Goal: Task Accomplishment & Management: Use online tool/utility

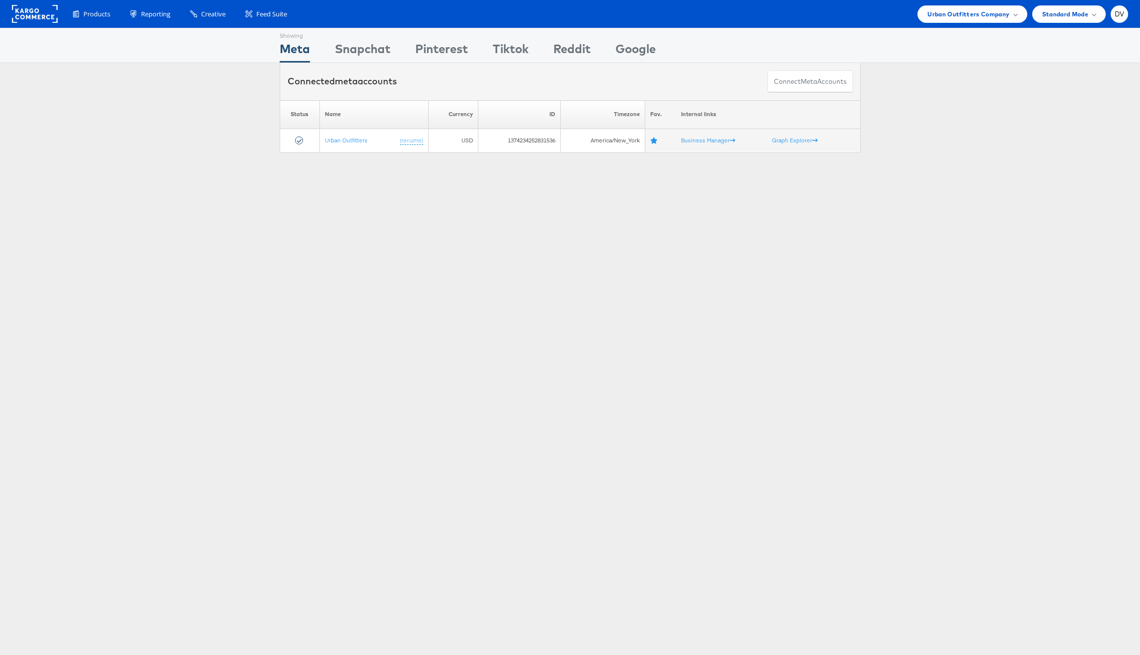
click at [38, 20] on rect at bounding box center [35, 14] width 46 height 18
click at [955, 17] on span "Urban Outfitters Company" at bounding box center [968, 14] width 82 height 10
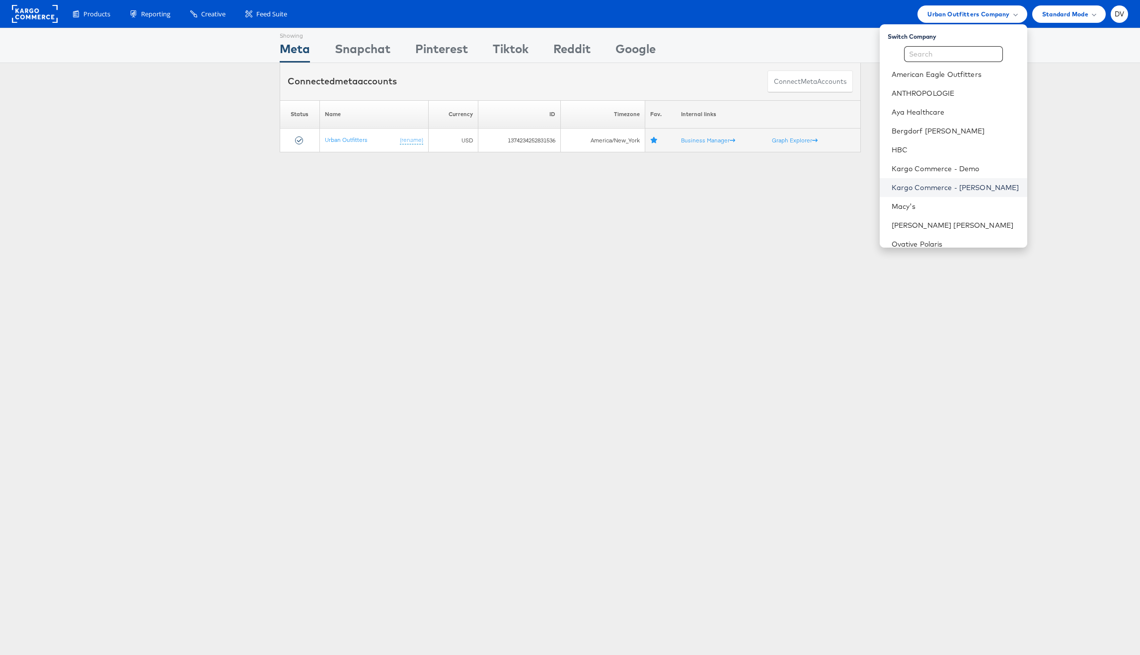
scroll to position [140, 0]
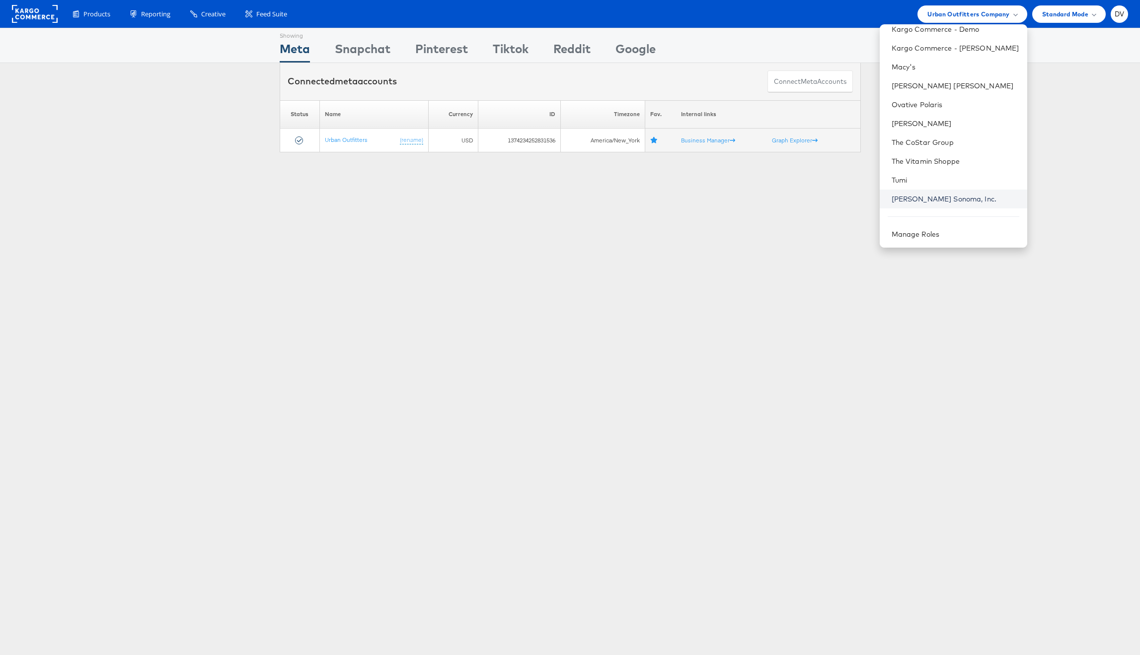
click at [927, 201] on link "Williams Sonoma, Inc." at bounding box center [955, 199] width 128 height 10
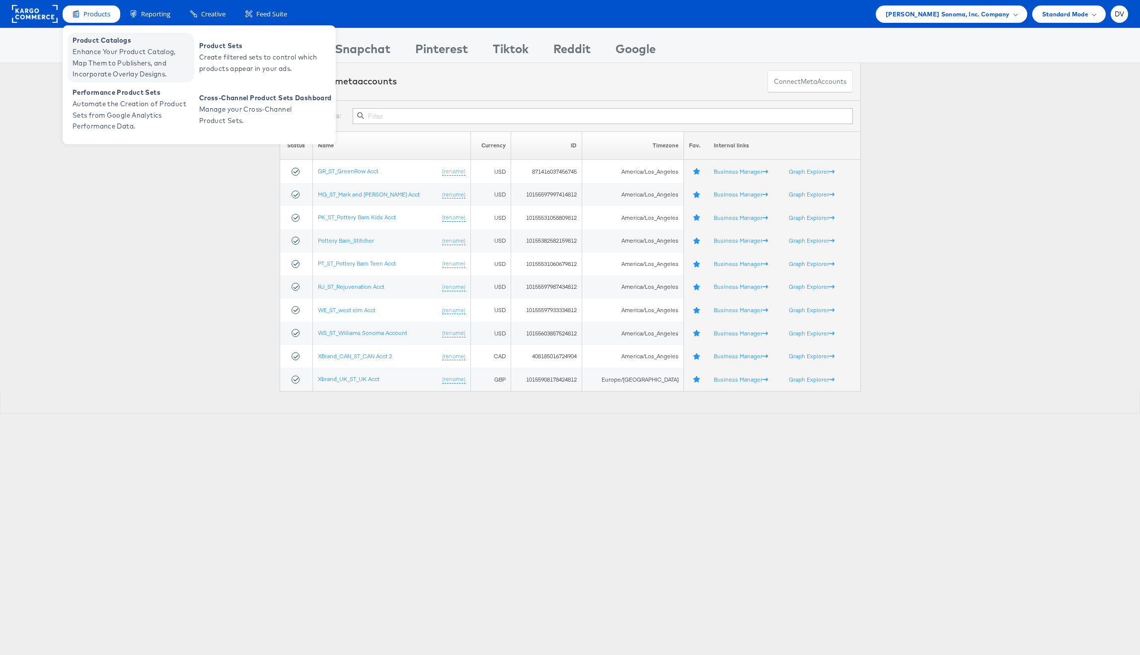
click at [105, 52] on span "Enhance Your Product Catalog, Map Them to Publishers, and Incorporate Overlay D…" at bounding box center [131, 63] width 119 height 34
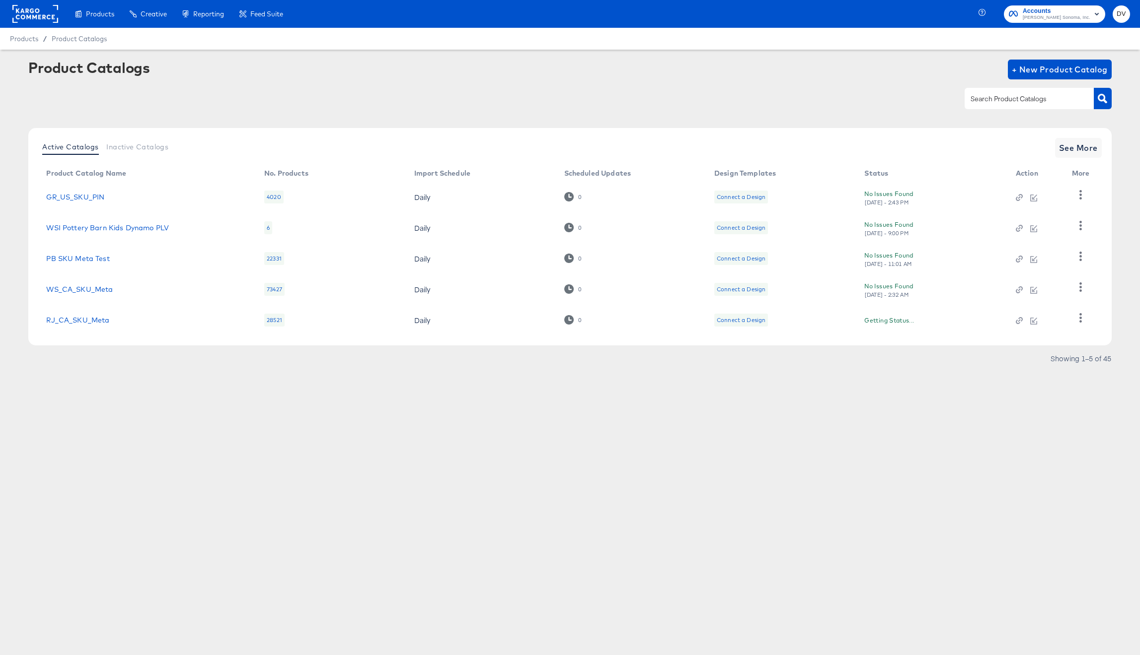
click at [1001, 92] on div at bounding box center [1028, 98] width 129 height 21
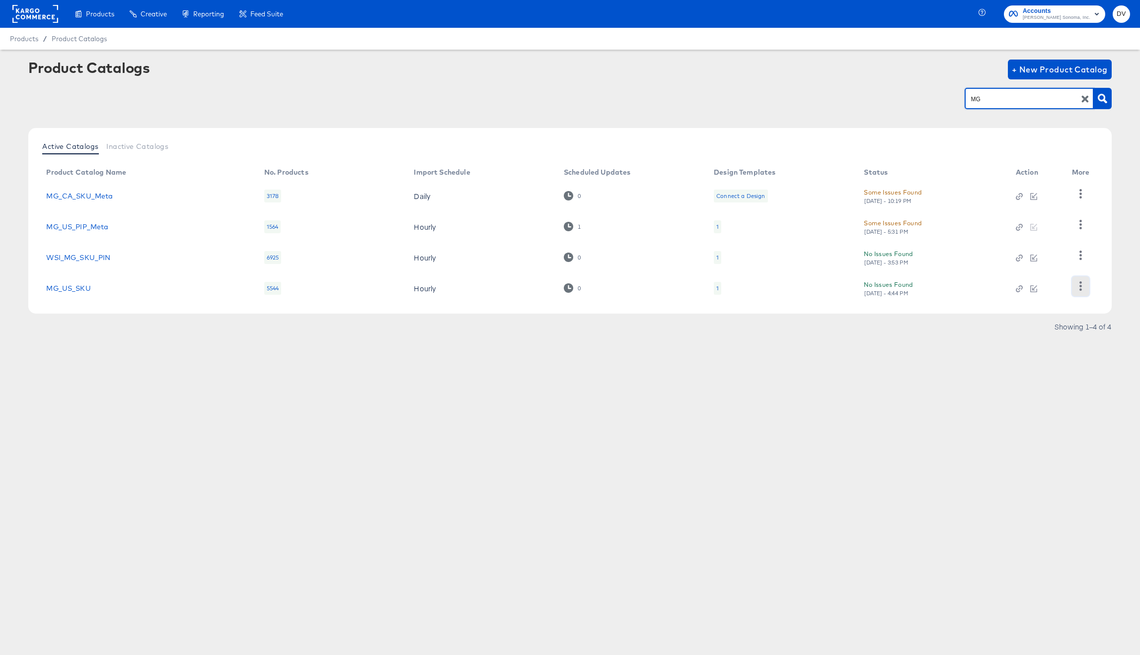
click at [1077, 285] on icon "button" at bounding box center [1080, 286] width 9 height 9
click at [1029, 244] on div "Business Manager" at bounding box center [1039, 241] width 99 height 16
click at [980, 98] on input "MG" at bounding box center [1021, 98] width 106 height 11
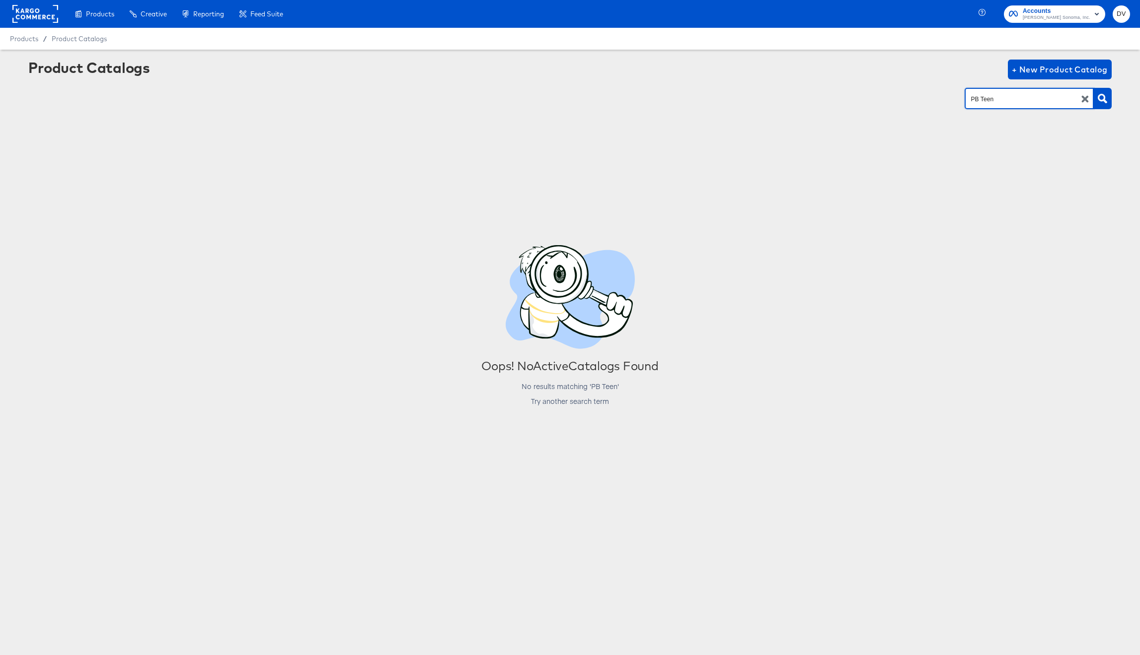
click at [991, 116] on div "Product Catalogs + New Product Catalog PB Teen" at bounding box center [569, 90] width 1082 height 61
click at [972, 102] on input "PB Teen" at bounding box center [1021, 98] width 106 height 11
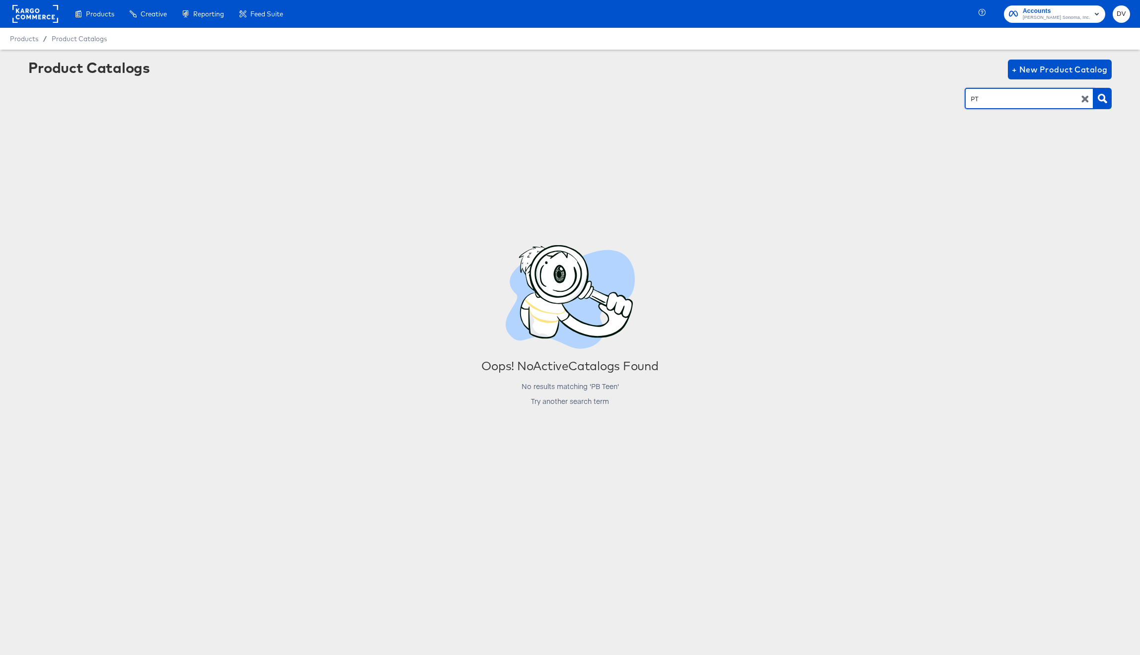
type input "PT"
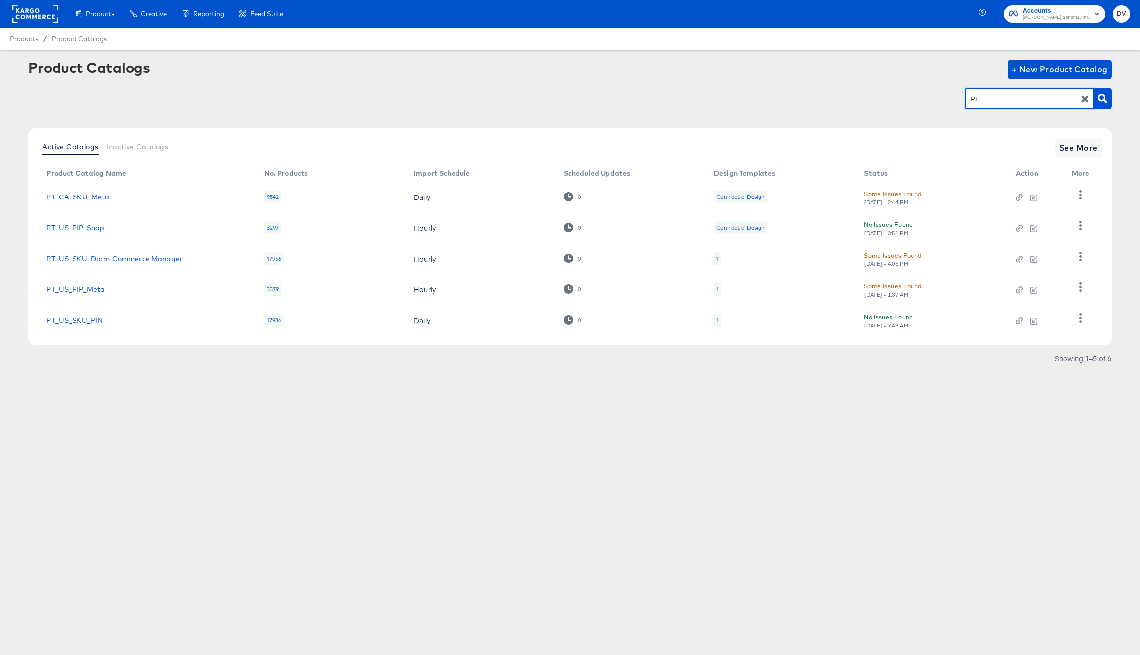
click at [1049, 152] on div "Active Catalogs Inactive Catalogs See More" at bounding box center [569, 148] width 1063 height 20
click at [1057, 150] on button "See More" at bounding box center [1078, 148] width 47 height 20
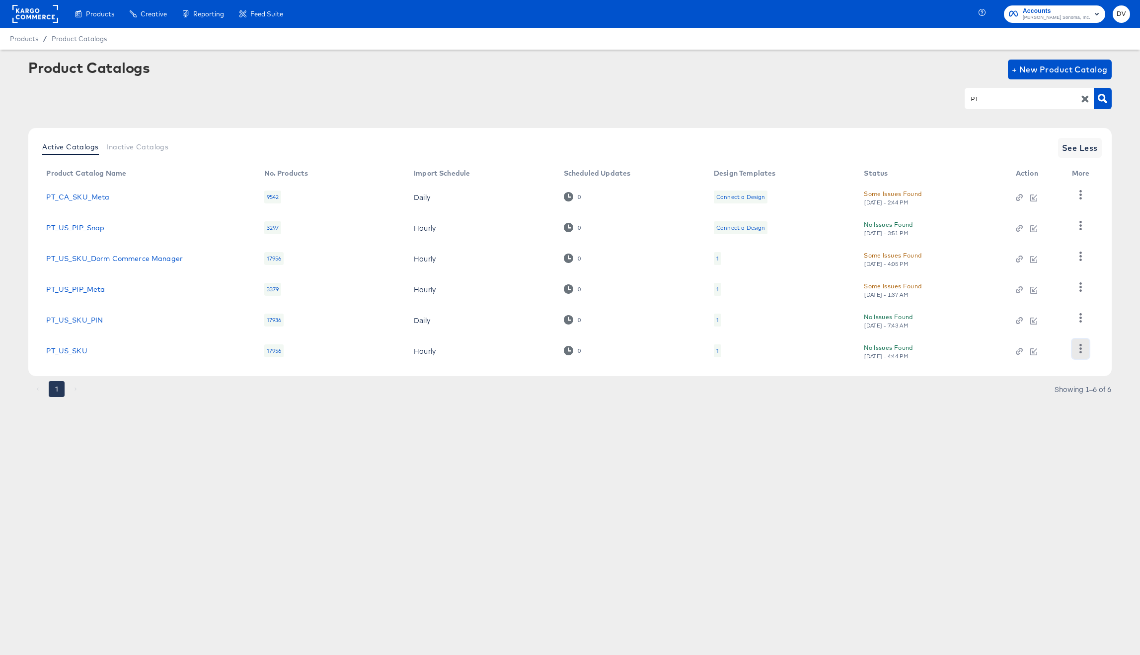
click at [1078, 348] on icon "button" at bounding box center [1080, 348] width 9 height 9
click at [1039, 291] on div "Business Manager" at bounding box center [1039, 284] width 99 height 16
